Goal: Task Accomplishment & Management: Manage account settings

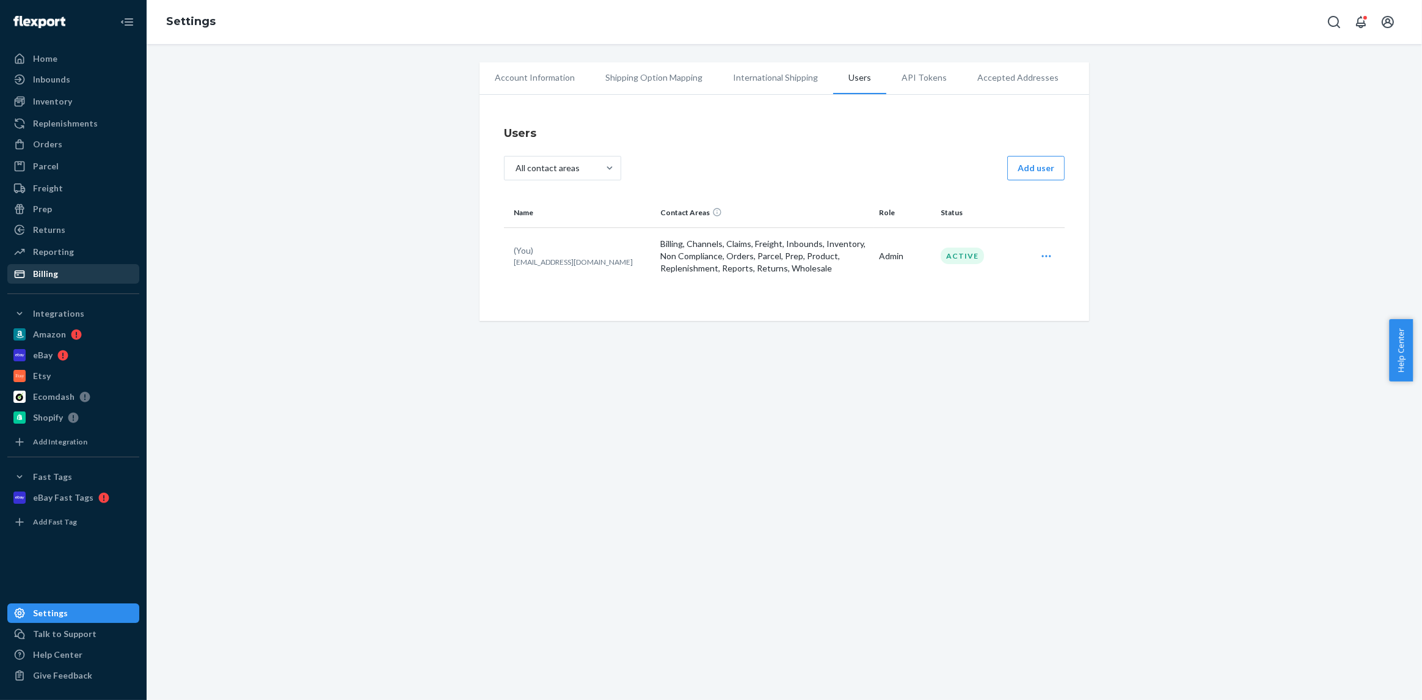
click at [51, 272] on div "Billing" at bounding box center [45, 274] width 25 height 12
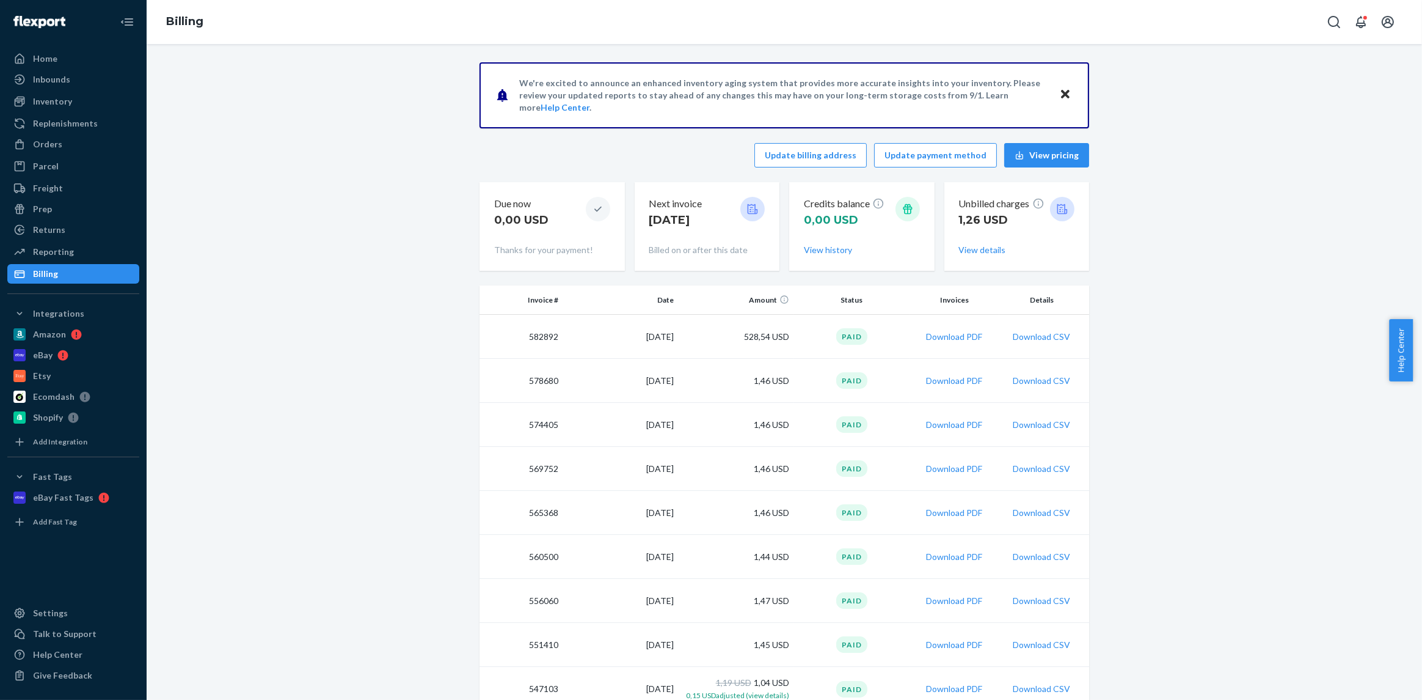
click at [1061, 91] on icon "Close" at bounding box center [1065, 94] width 9 height 15
